Goal: Information Seeking & Learning: Learn about a topic

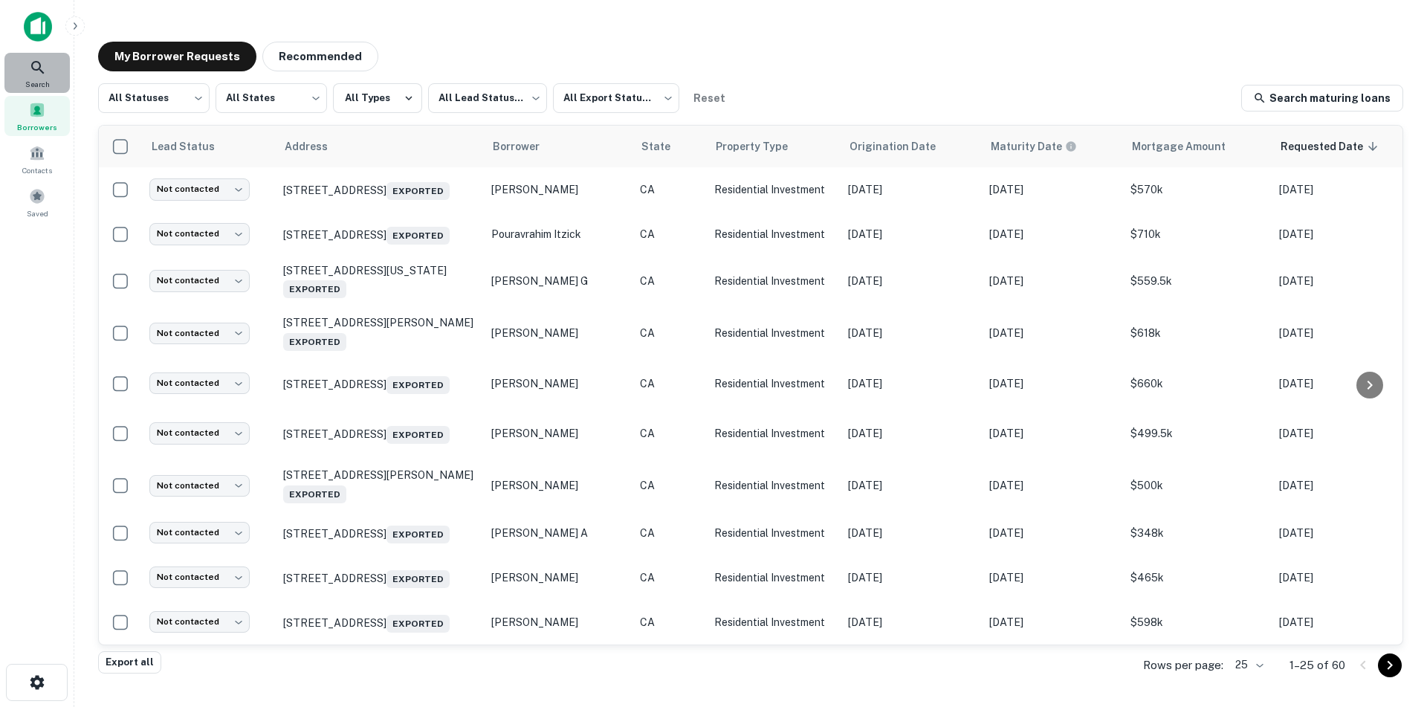
click at [42, 65] on icon at bounding box center [38, 68] width 18 height 18
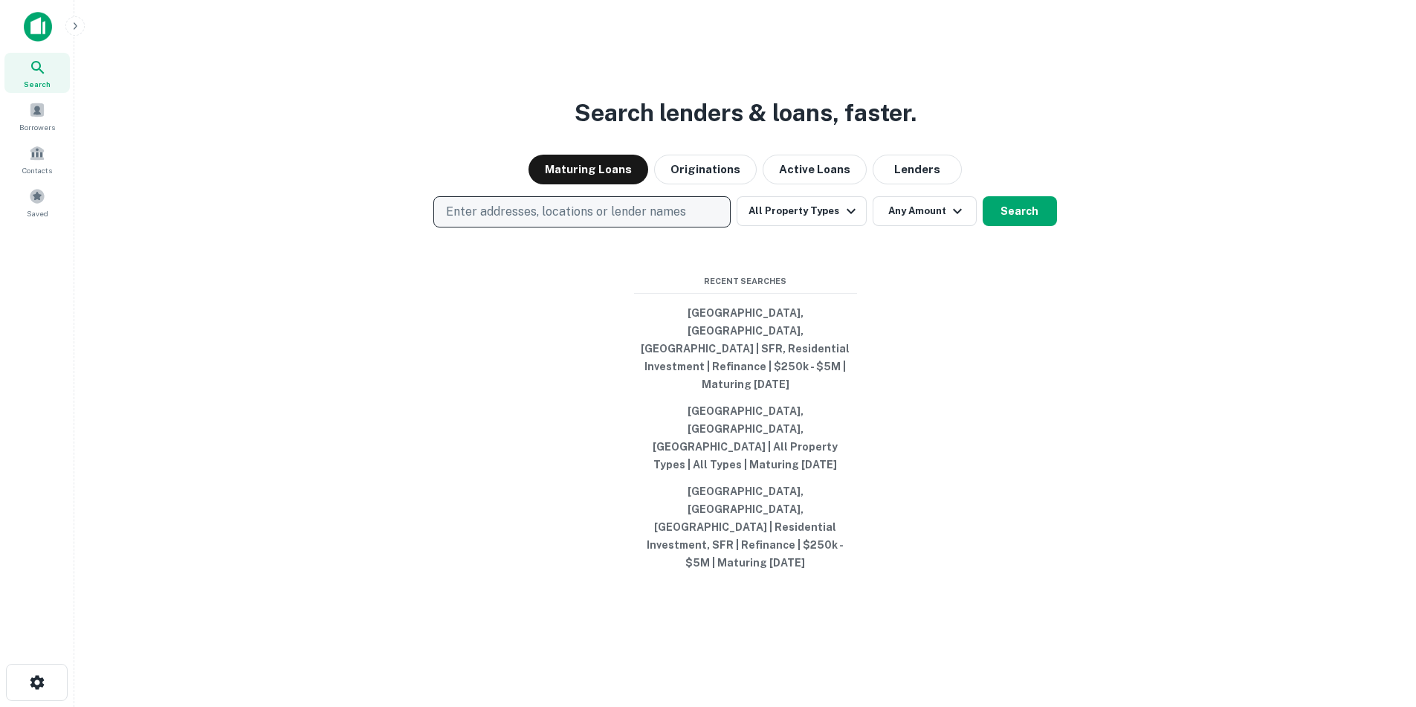
click at [515, 221] on p "Enter addresses, locations or lender names" at bounding box center [566, 212] width 240 height 18
type input "**********"
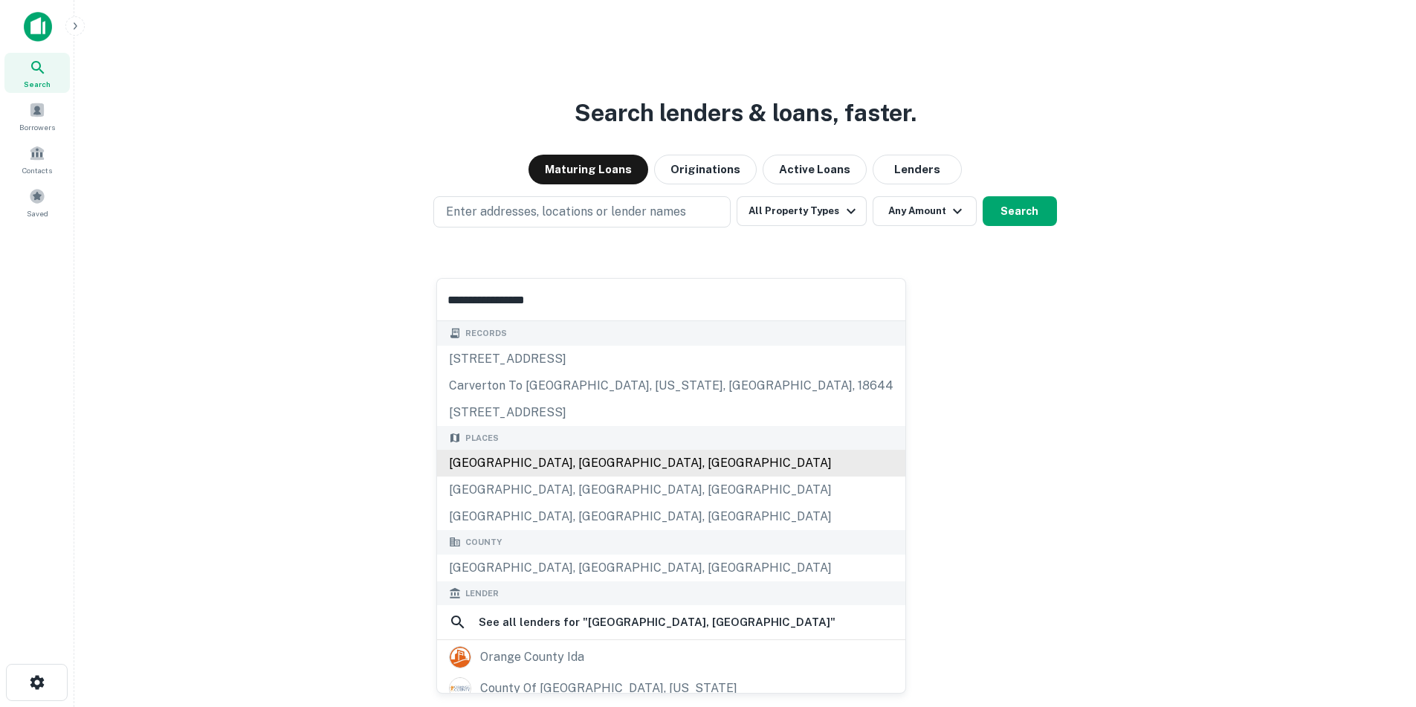
click at [505, 472] on div "[GEOGRAPHIC_DATA], [GEOGRAPHIC_DATA], [GEOGRAPHIC_DATA]" at bounding box center [671, 463] width 468 height 27
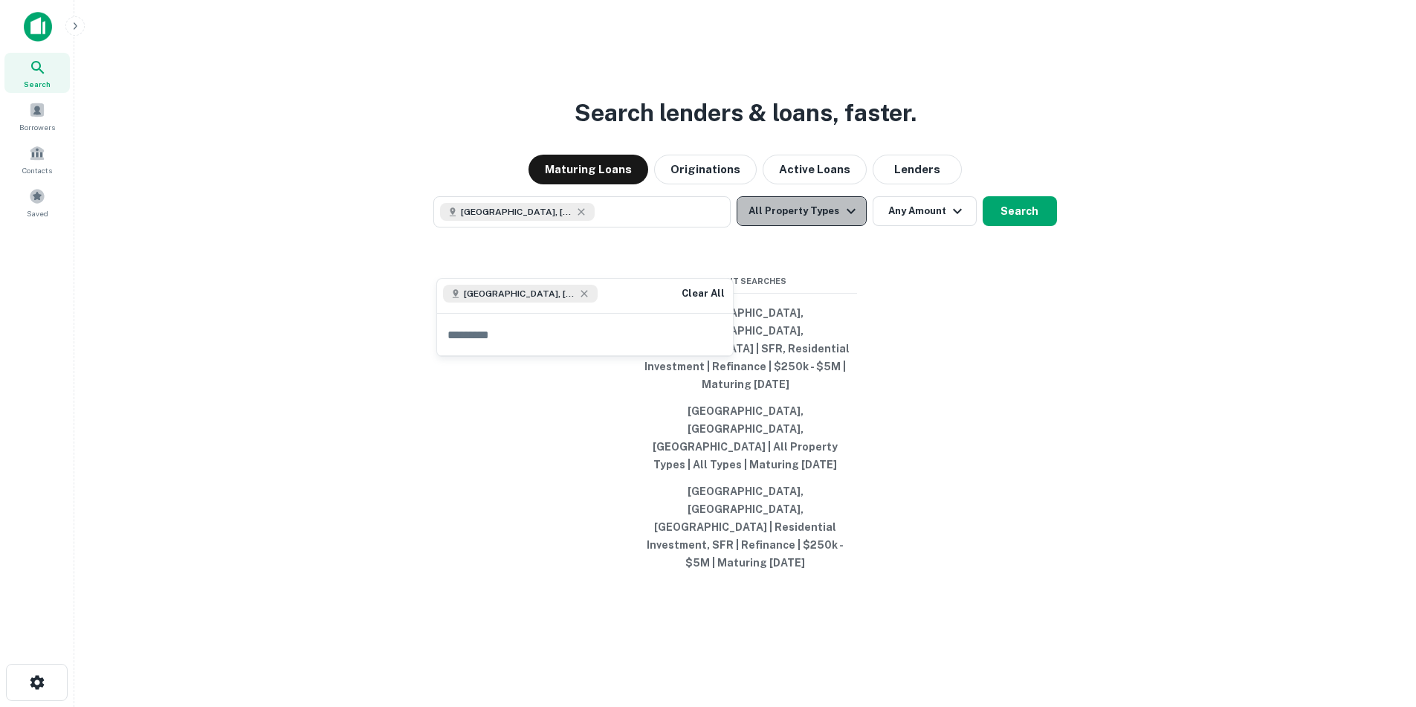
click at [846, 213] on icon "button" at bounding box center [850, 210] width 9 height 5
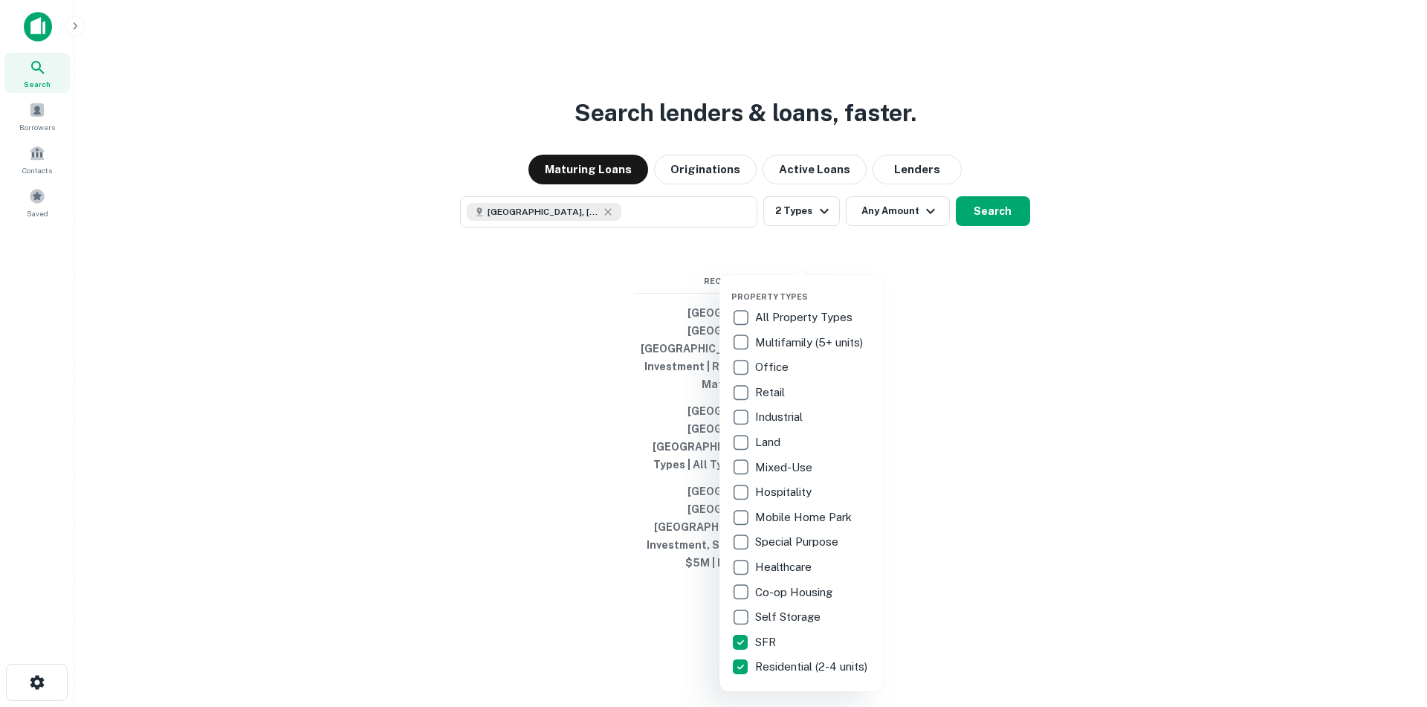
click at [929, 256] on div at bounding box center [713, 353] width 1427 height 707
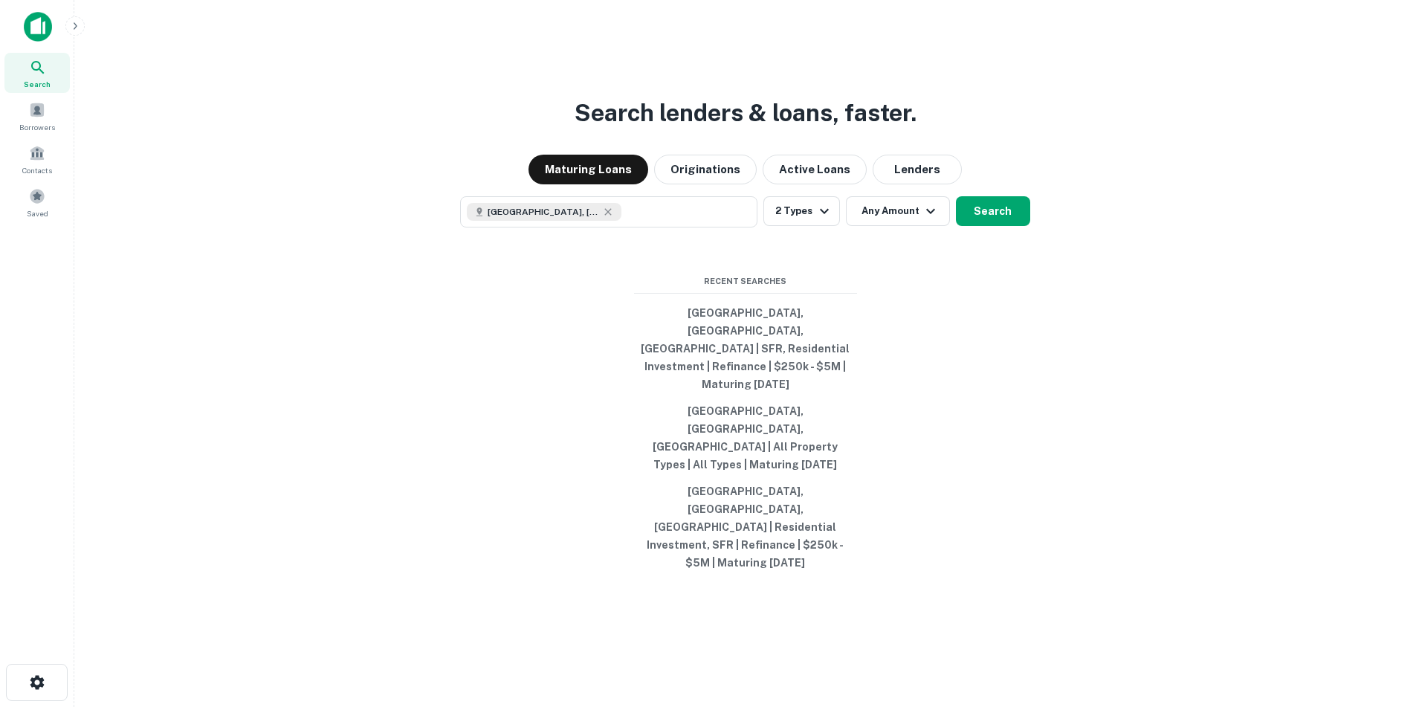
click at [929, 220] on icon "button" at bounding box center [930, 211] width 18 height 18
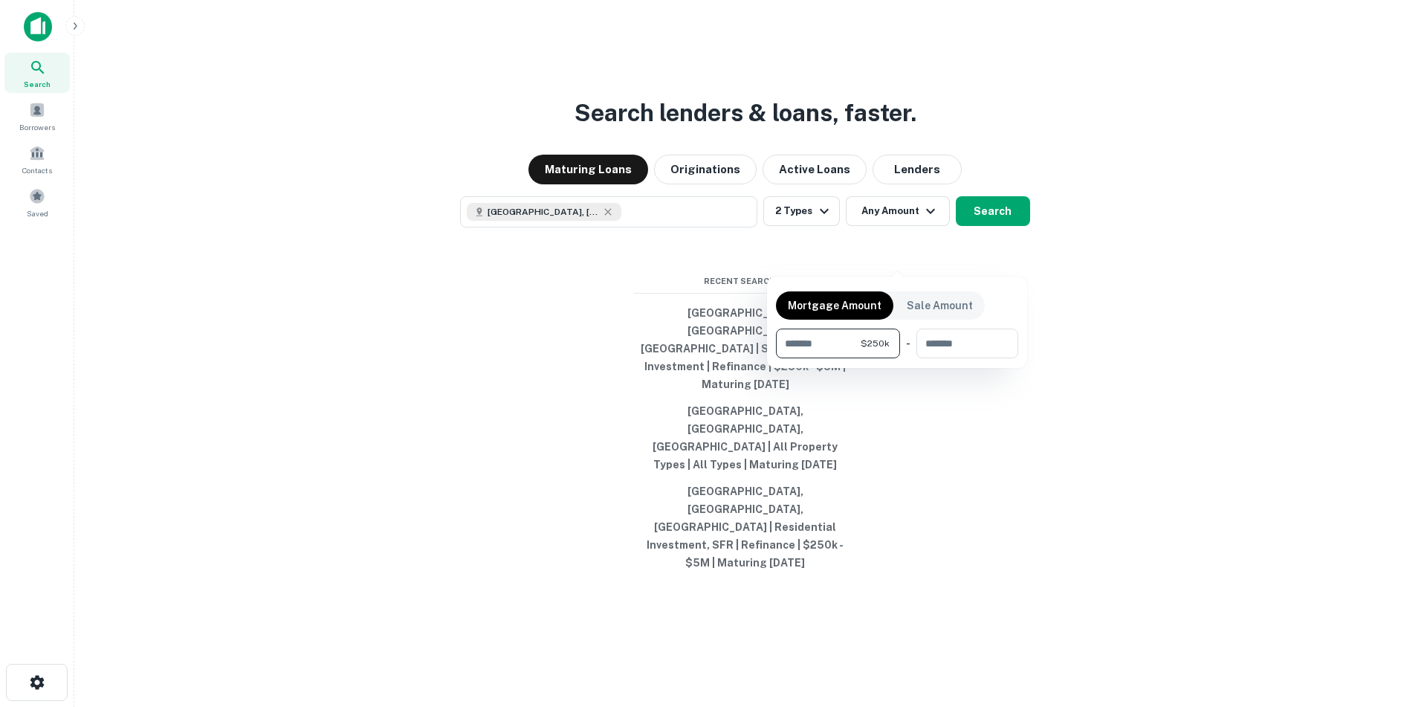
type input "******"
type input "*******"
click at [1001, 266] on div at bounding box center [713, 353] width 1427 height 707
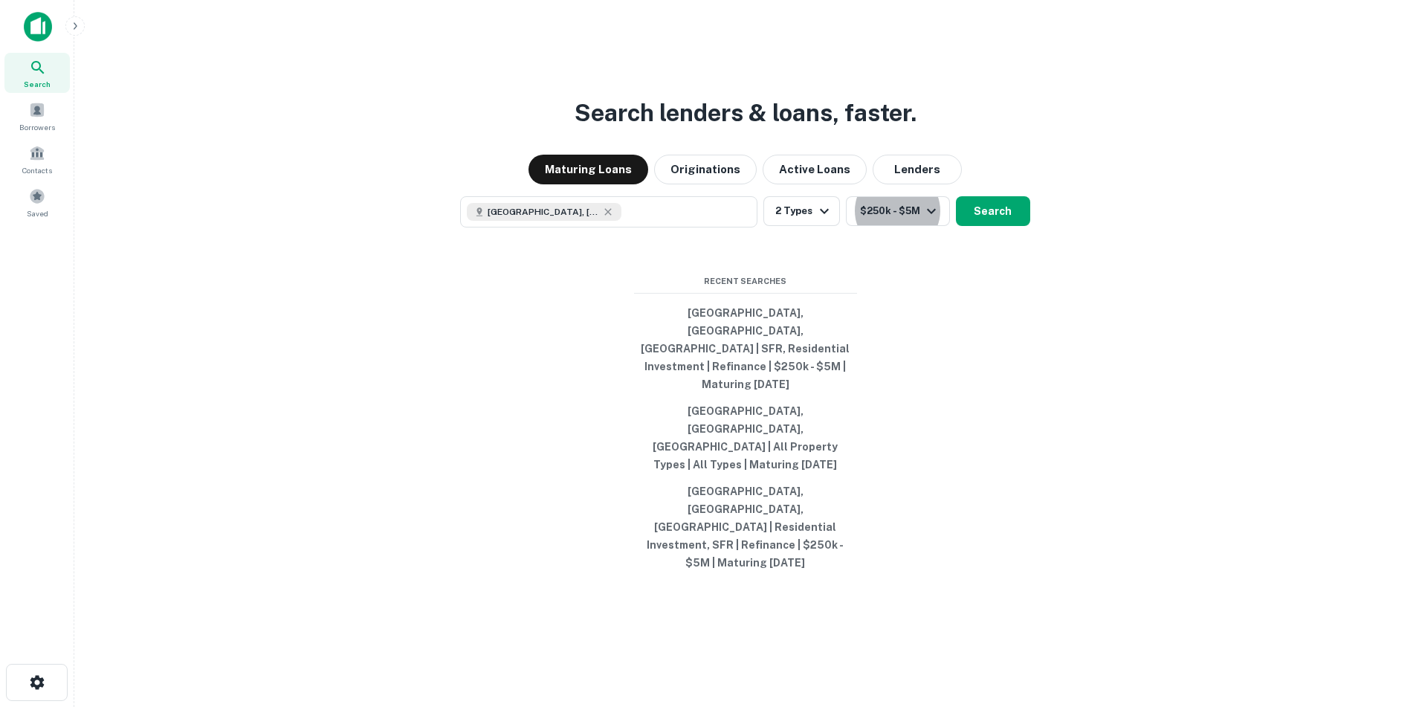
click at [1001, 226] on button "Search" at bounding box center [993, 211] width 74 height 30
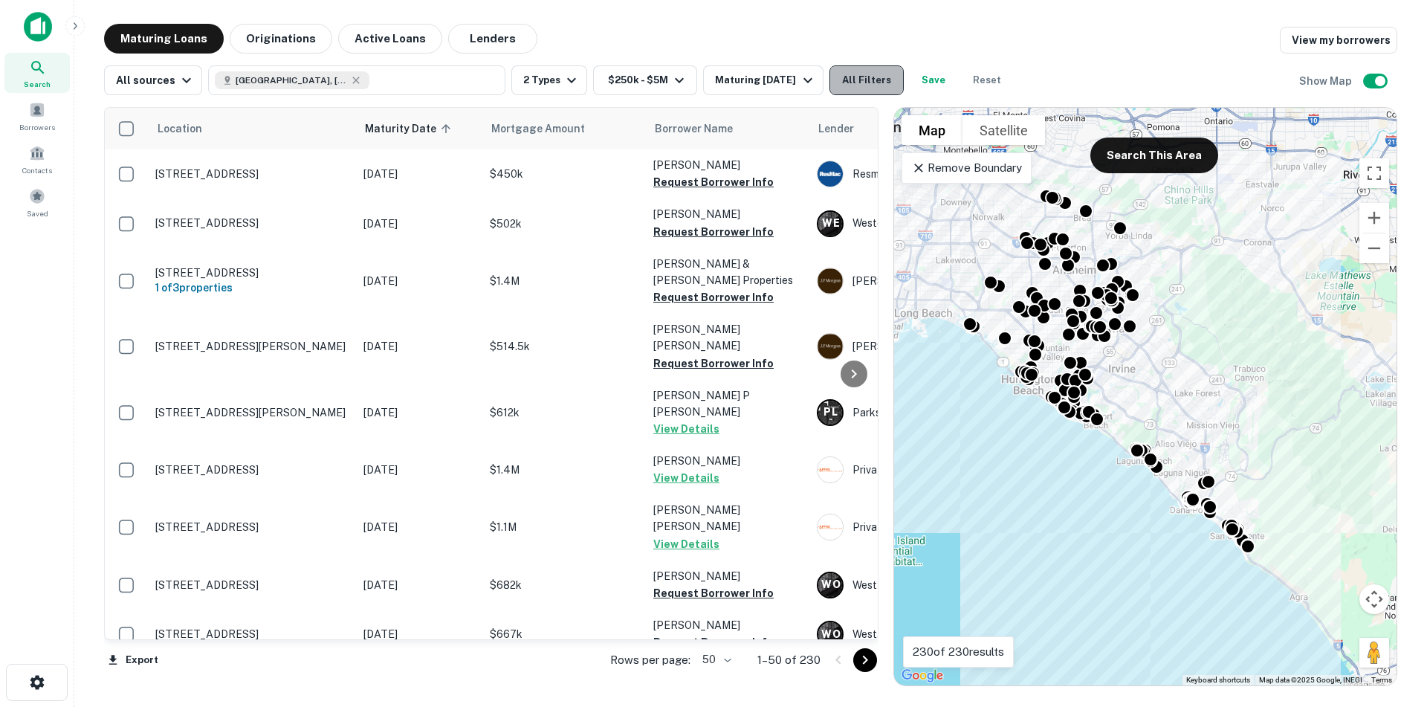
click at [860, 82] on button "All Filters" at bounding box center [866, 80] width 74 height 30
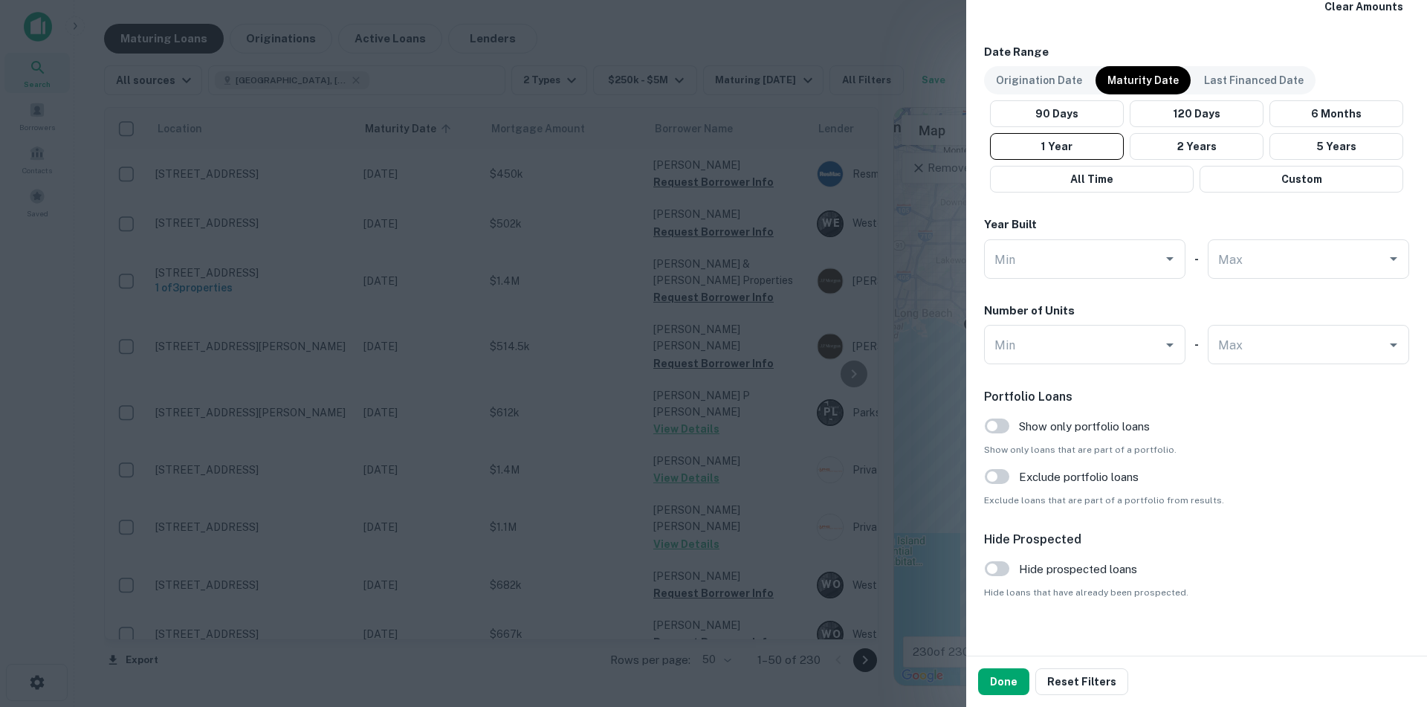
scroll to position [969, 0]
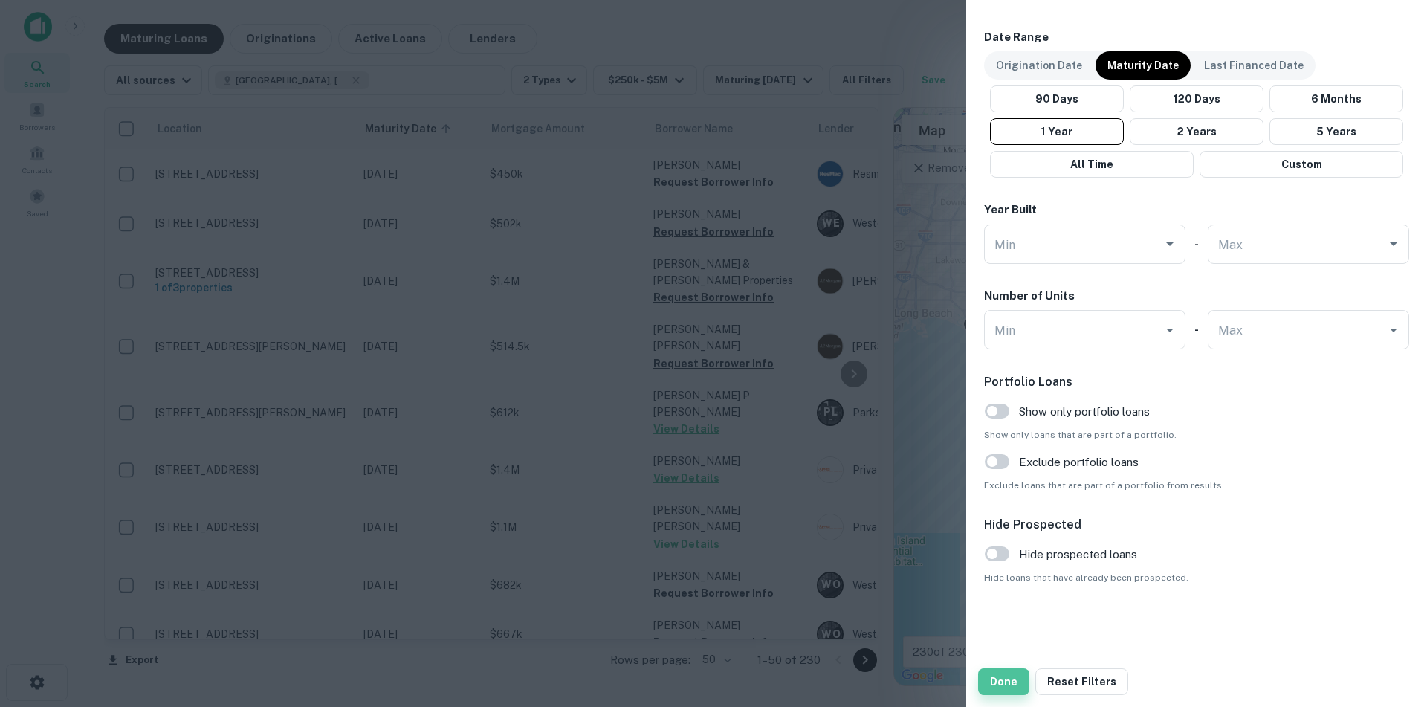
click at [1005, 683] on button "Done" at bounding box center [1003, 681] width 51 height 27
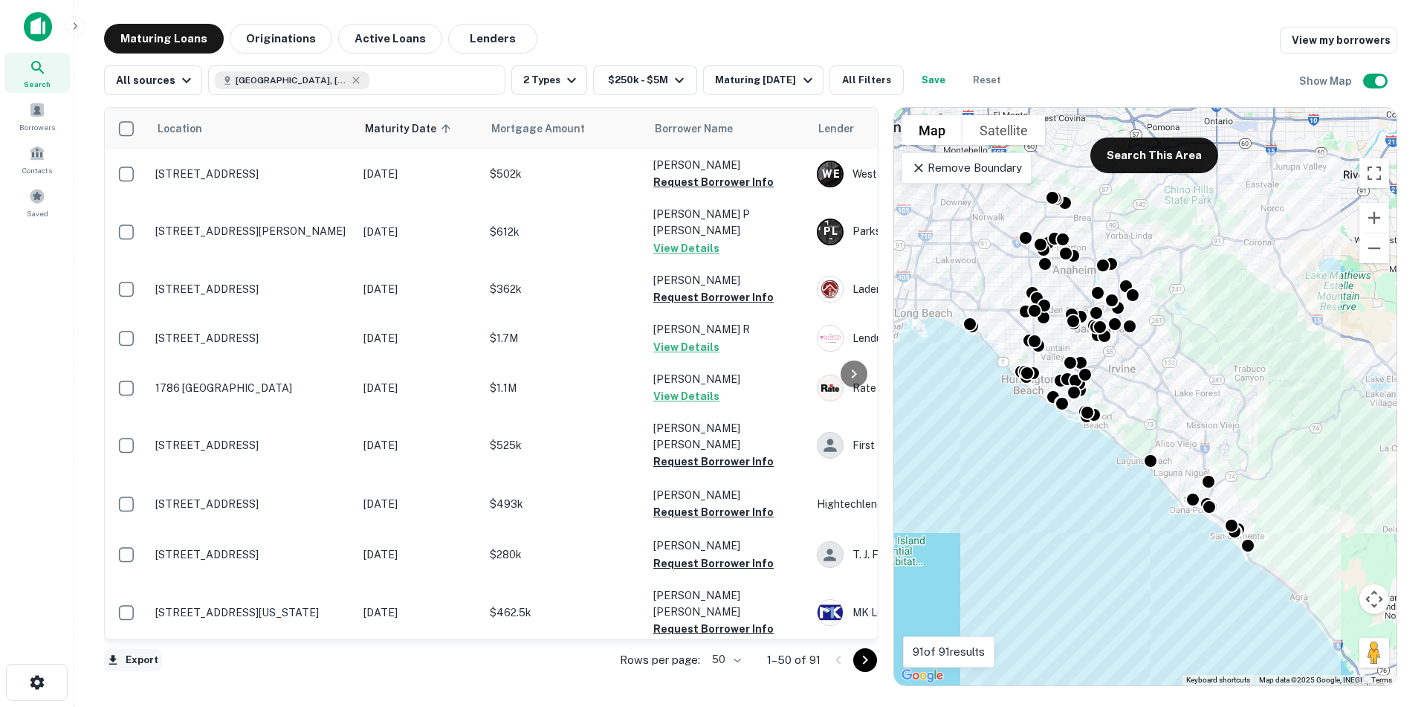
click at [146, 656] on button "Export" at bounding box center [133, 660] width 58 height 22
click at [354, 629] on div at bounding box center [713, 353] width 1427 height 707
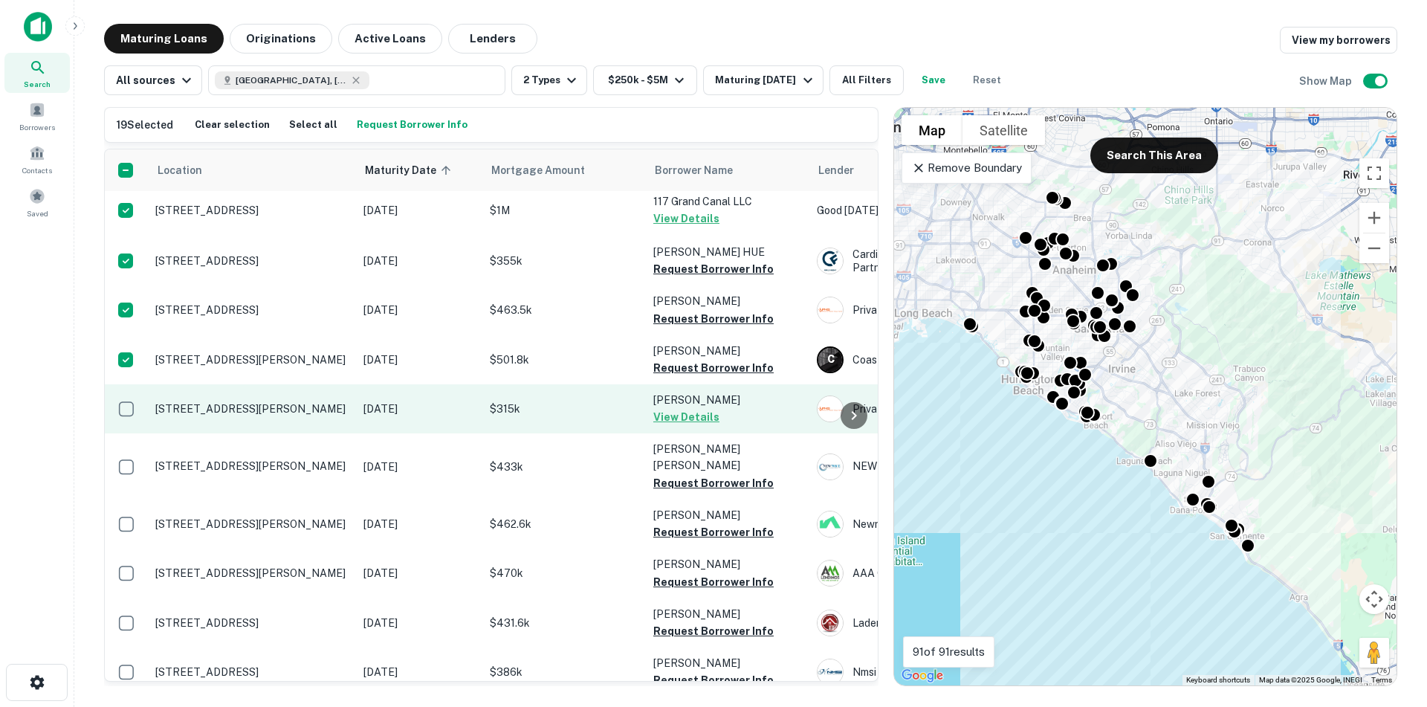
scroll to position [892, 0]
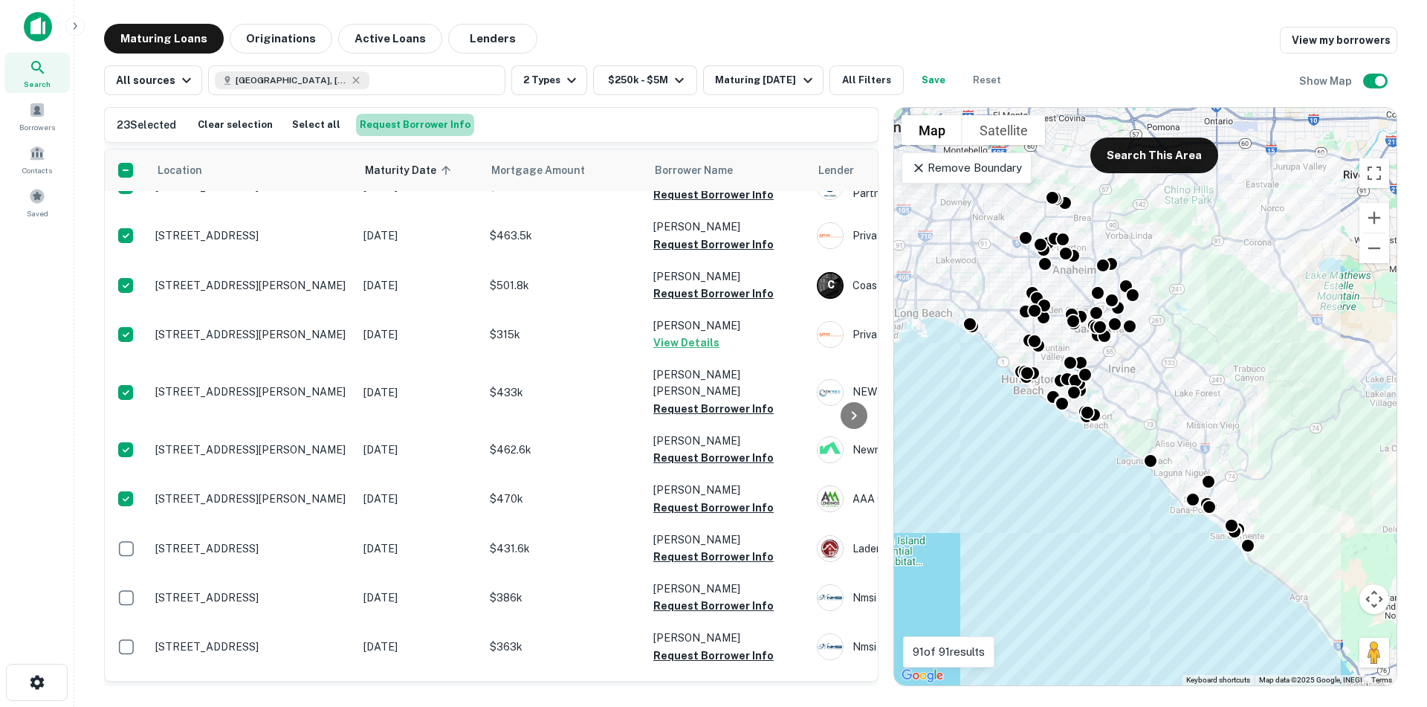
click at [414, 123] on button "Request Borrower Info" at bounding box center [415, 125] width 118 height 22
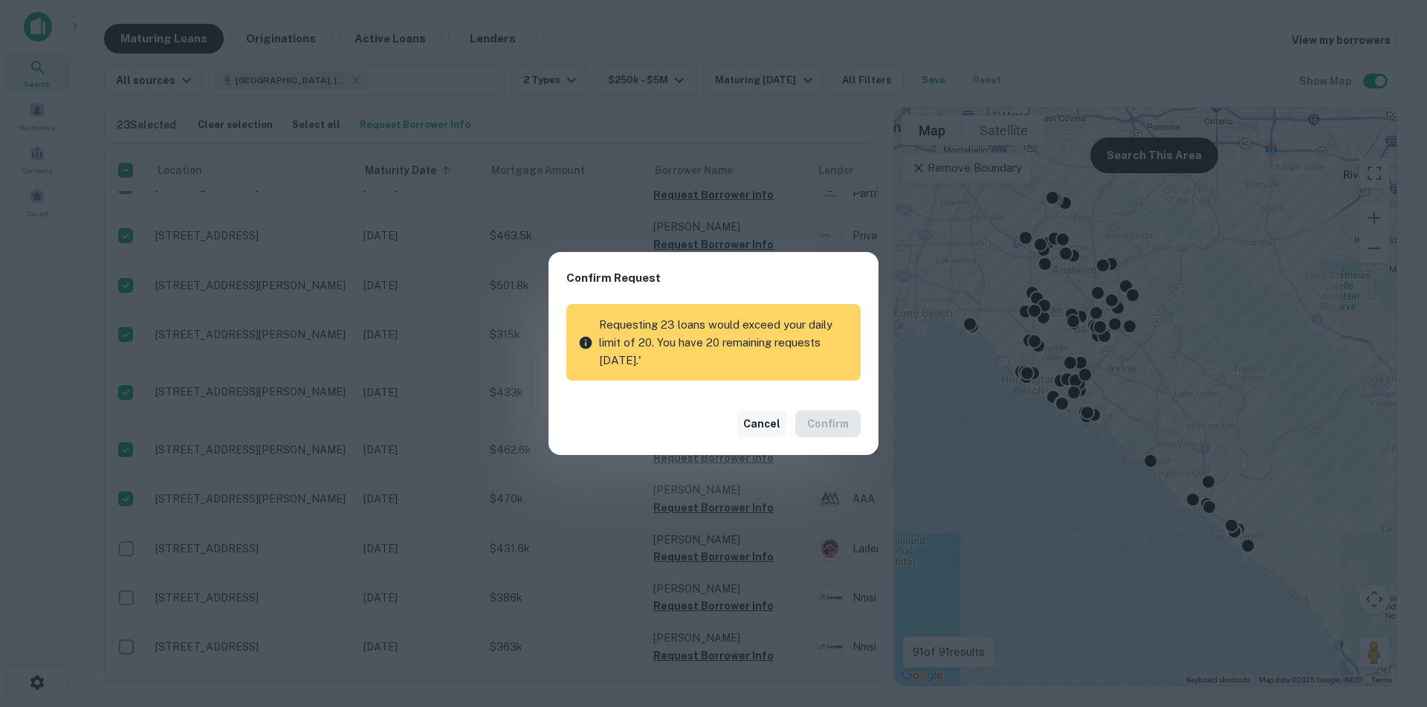
click at [767, 421] on button "Cancel" at bounding box center [761, 423] width 49 height 27
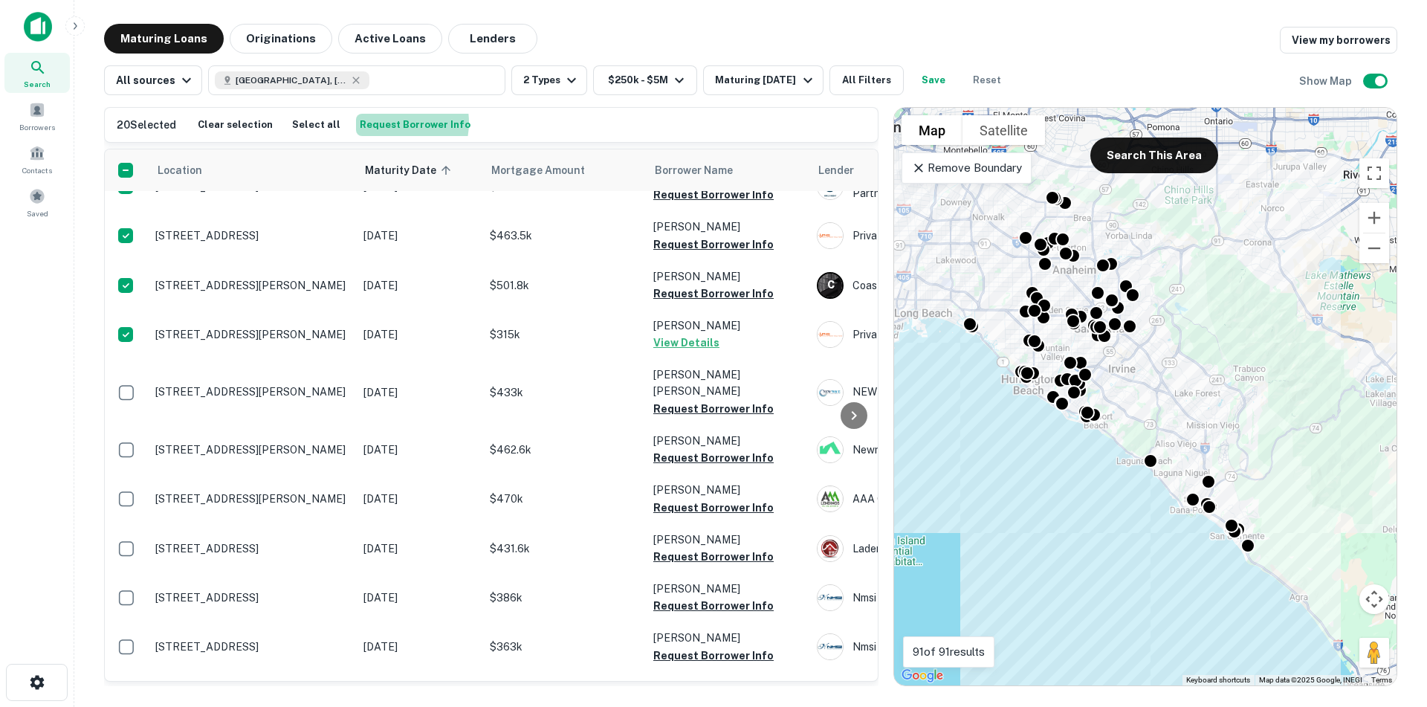
click at [379, 123] on button "Request Borrower Info" at bounding box center [415, 125] width 118 height 22
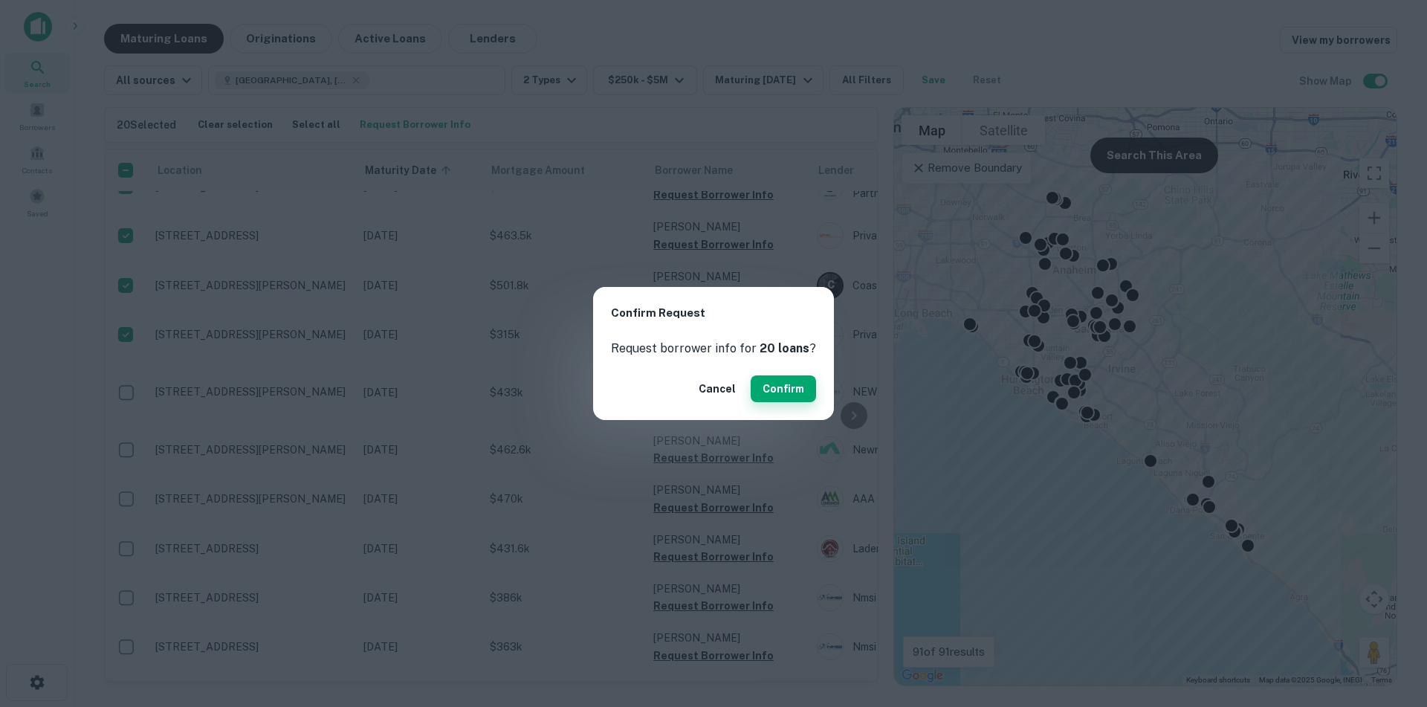
click at [780, 377] on button "Confirm" at bounding box center [783, 388] width 65 height 27
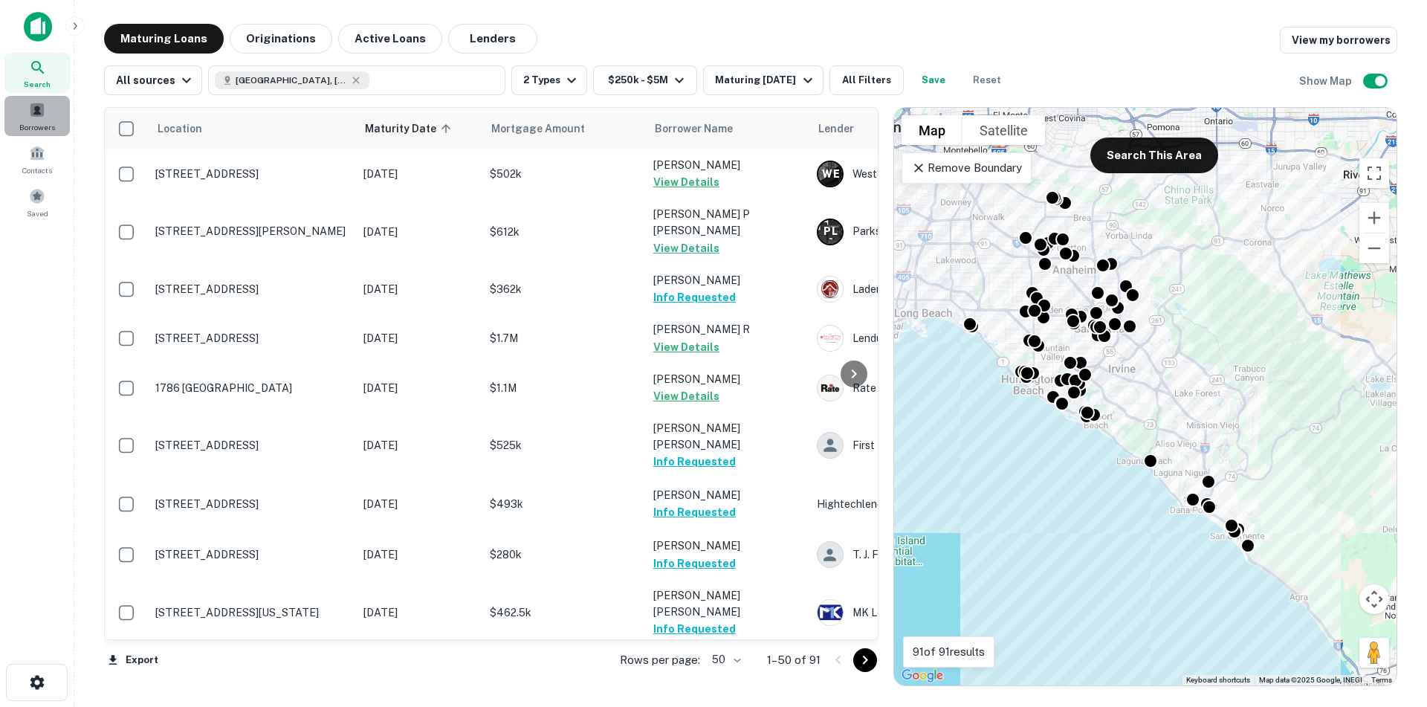
click at [25, 132] on span "Borrowers" at bounding box center [37, 127] width 36 height 12
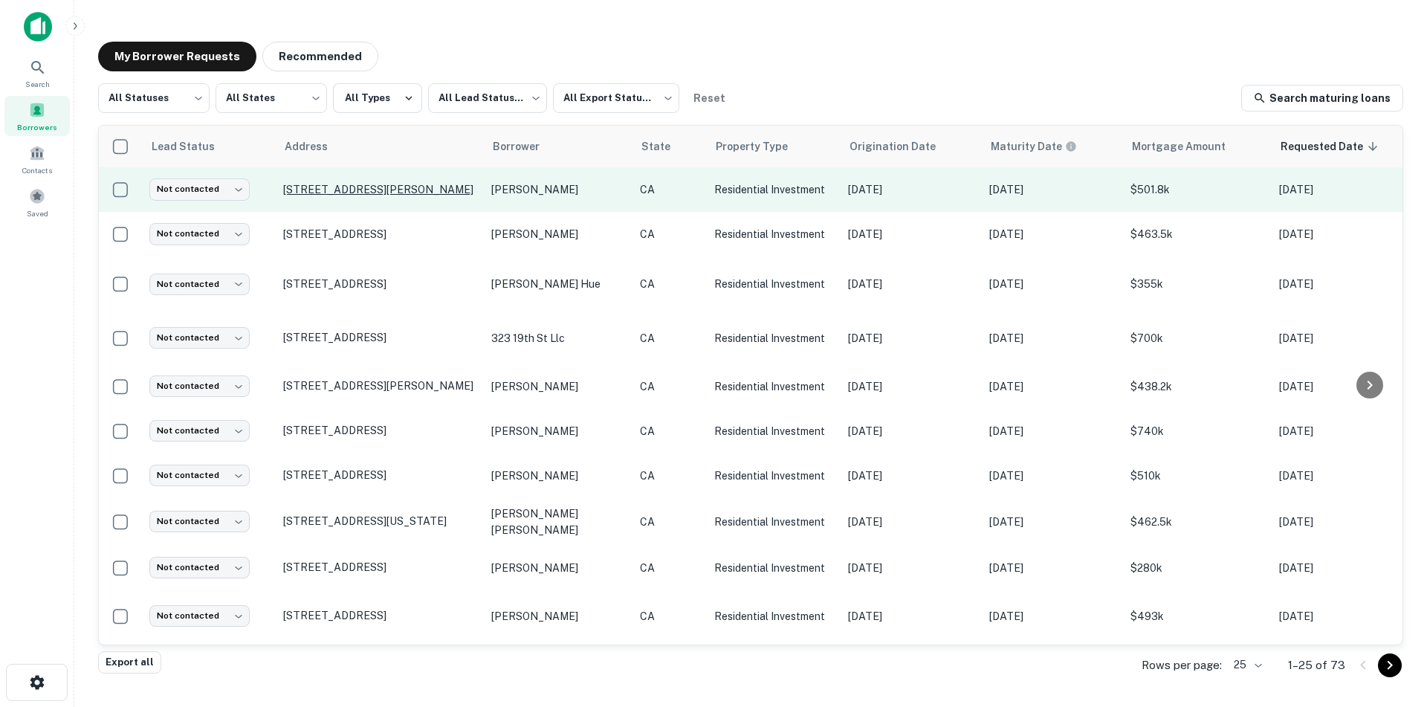
click at [398, 196] on p "[STREET_ADDRESS][PERSON_NAME]" at bounding box center [379, 189] width 193 height 13
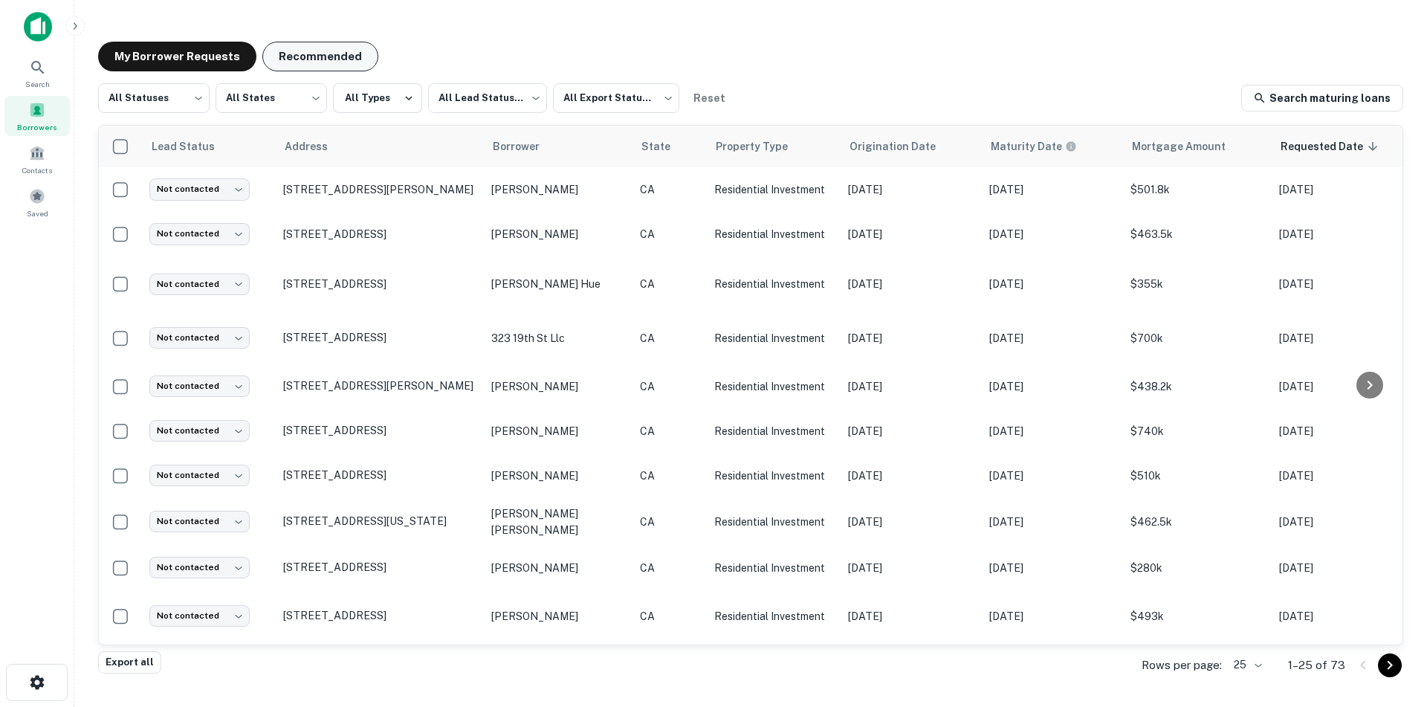
click at [313, 59] on button "Recommended" at bounding box center [320, 57] width 116 height 30
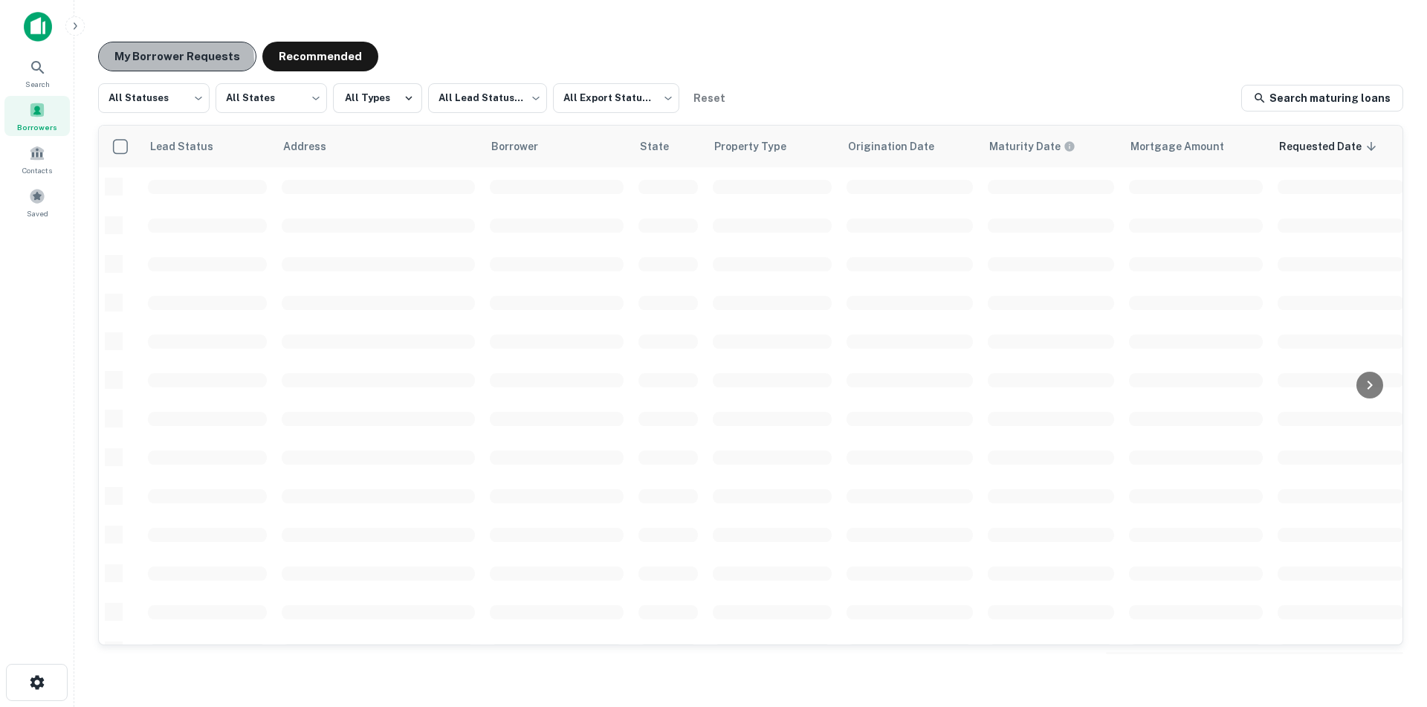
click at [169, 62] on button "My Borrower Requests" at bounding box center [177, 57] width 158 height 30
